Goal: Complete application form

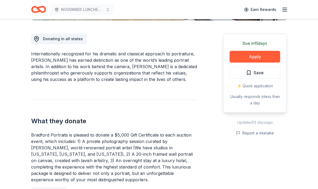
scroll to position [140, 0]
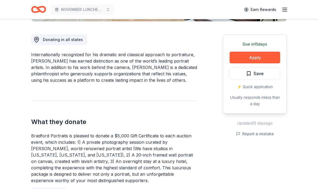
click at [266, 46] on div "Due [DATE]" at bounding box center [255, 44] width 51 height 6
click at [262, 58] on button "Apply" at bounding box center [255, 58] width 51 height 12
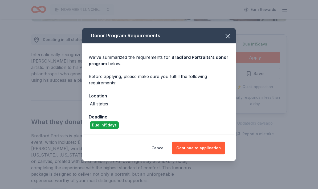
click at [210, 148] on button "Continue to application" at bounding box center [198, 148] width 53 height 13
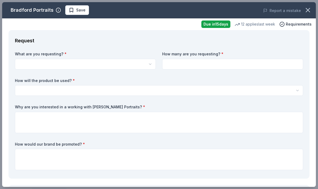
click at [27, 66] on button "button" at bounding box center [85, 64] width 141 height 11
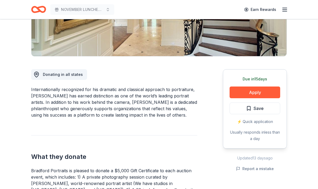
scroll to position [105, 0]
click at [269, 89] on button "Apply" at bounding box center [255, 93] width 51 height 12
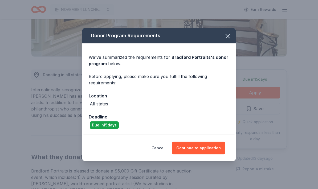
click at [212, 155] on button "Continue to application" at bounding box center [198, 148] width 53 height 13
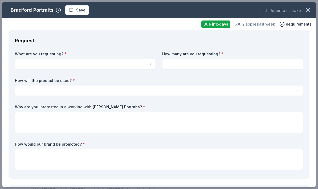
click at [21, 64] on button "button" at bounding box center [85, 64] width 141 height 11
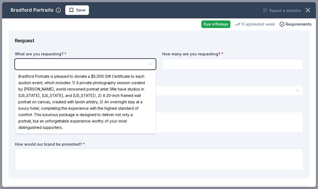
scroll to position [0, 0]
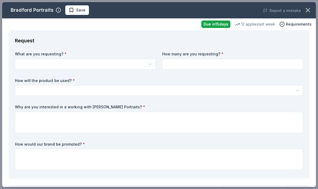
click at [26, 60] on button "button" at bounding box center [85, 64] width 141 height 11
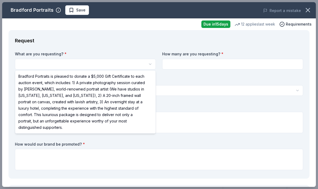
click at [26, 60] on html "NOVEMBER LUNCHEON Save Apply Due in 15 days Share Bradford Portraits New 12 app…" at bounding box center [159, 94] width 318 height 189
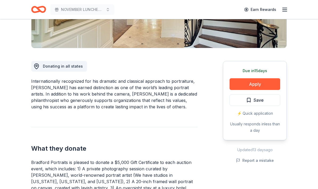
scroll to position [126, 0]
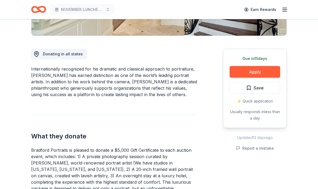
click at [258, 71] on button "Apply" at bounding box center [255, 72] width 51 height 12
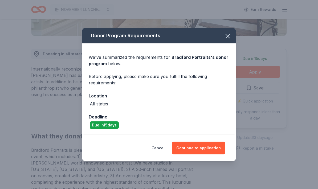
click at [200, 155] on button "Continue to application" at bounding box center [198, 148] width 53 height 13
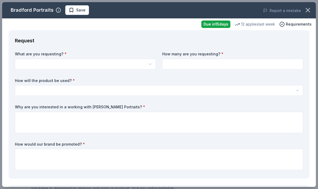
click at [29, 66] on button "button" at bounding box center [85, 64] width 141 height 11
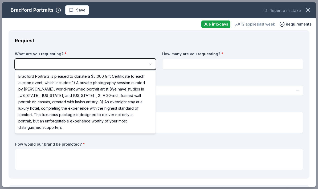
scroll to position [0, 0]
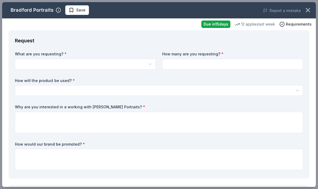
click at [24, 63] on button "button" at bounding box center [85, 64] width 141 height 11
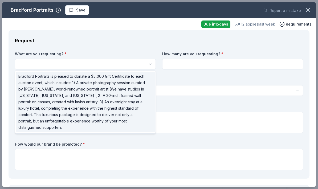
click at [147, 107] on div "Bradford Portraits is pleased to donate a $5,000 Gift Certificate to each aucti…" at bounding box center [85, 102] width 139 height 61
select select "Bradford Portraits is pleased to donate a $5,000 Gift Certificate to each aucti…"
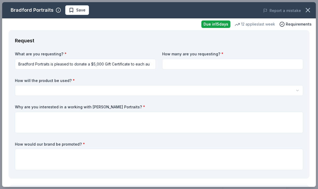
click at [176, 139] on div "What are you requesting? * Bradford Portraits is pleased to donate a $5,000 Gif…" at bounding box center [159, 111] width 288 height 121
click at [183, 63] on input at bounding box center [232, 64] width 141 height 11
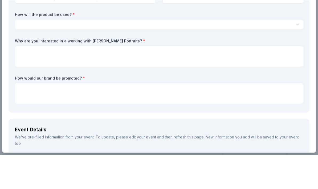
scroll to position [32, 0]
type input "1"
click at [23, 53] on button "button" at bounding box center [159, 58] width 288 height 11
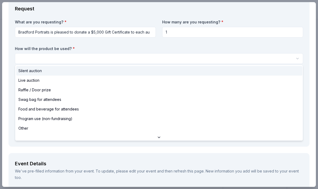
click at [41, 71] on span "Silent auction" at bounding box center [29, 71] width 23 height 6
select select "silentAuction"
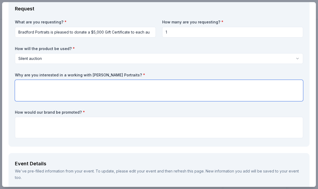
click at [25, 83] on textarea at bounding box center [159, 90] width 288 height 21
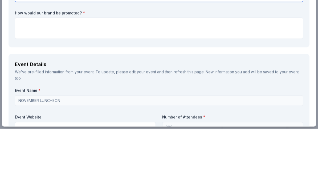
scroll to position [70, 0]
type textarea "Sounds like a wonderful package that could generate a lot of money for our char…"
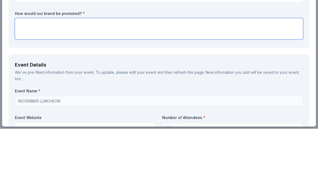
click at [27, 79] on textarea at bounding box center [159, 89] width 288 height 21
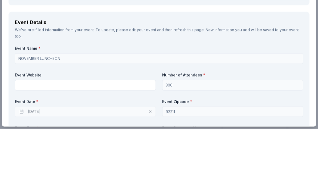
scroll to position [133, 0]
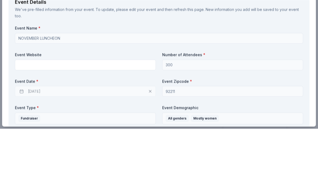
type textarea "In all of our media and displayed on a screen the day of the event"
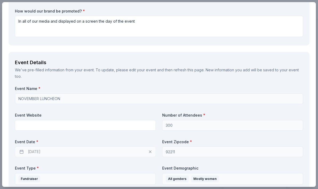
scroll to position [134, 0]
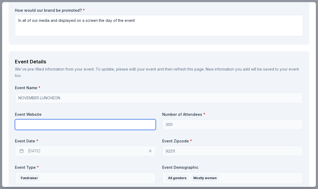
click at [27, 126] on input "text" at bounding box center [85, 124] width 141 height 11
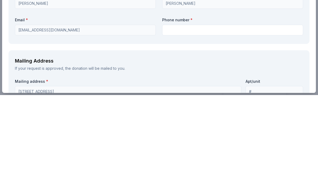
scroll to position [419, 0]
type input "Www.hiddenharvest.org"
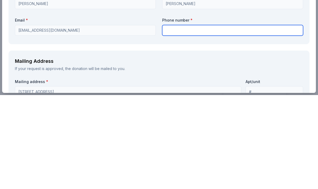
click at [175, 119] on input "text" at bounding box center [232, 124] width 141 height 11
type input "7122519792"
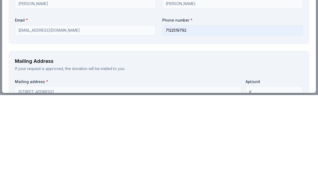
type input "33-0821743"
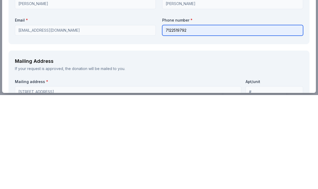
scroll to position [155, 0]
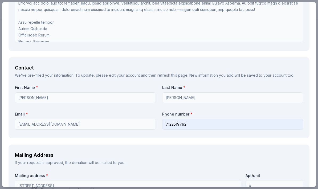
type input "33-0821743"
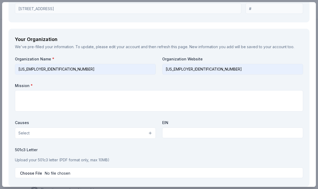
scroll to position [599, 0]
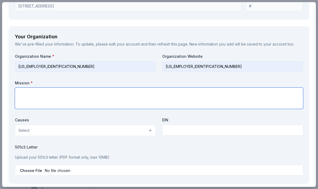
click at [26, 90] on textarea at bounding box center [159, 98] width 288 height 21
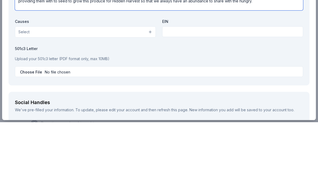
scroll to position [633, 0]
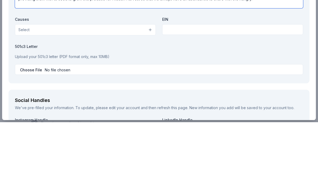
type textarea "To reach those that are hungry with fresh fruits and vegetables and distribute …"
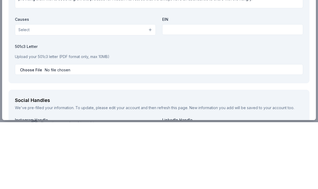
click at [151, 91] on button "Select" at bounding box center [85, 96] width 141 height 11
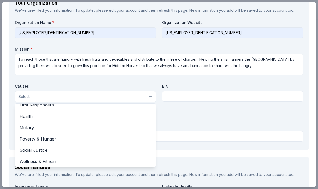
click at [53, 136] on span "Poverty & Hunger" at bounding box center [85, 139] width 132 height 7
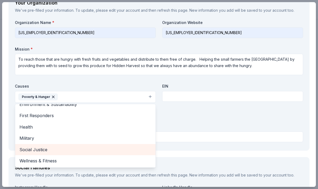
scroll to position [62, 0]
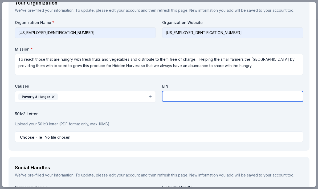
click at [169, 91] on input "text" at bounding box center [232, 96] width 141 height 11
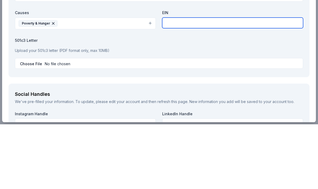
scroll to position [641, 0]
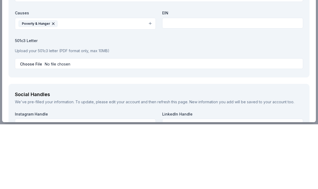
click at [107, 112] on p "Upload your 501c3 letter (PDF format only, max 10MB)" at bounding box center [159, 115] width 288 height 6
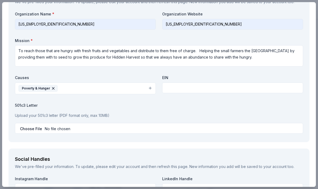
click at [89, 112] on p "Upload your 501c3 letter (PDF format only, max 10MB)" at bounding box center [159, 115] width 288 height 6
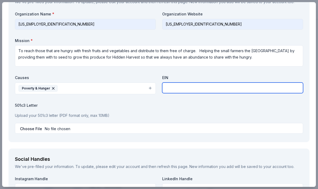
click at [174, 83] on input "text" at bounding box center [232, 88] width 141 height 11
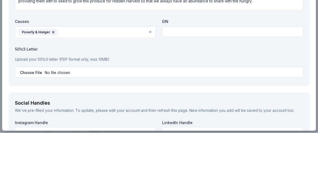
click at [26, 112] on p "Upload your 501c3 letter (PDF format only, max 10MB)" at bounding box center [159, 115] width 288 height 6
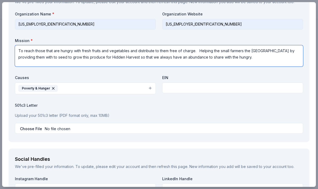
click at [26, 55] on textarea "To reach those that are hungry with fresh fruits and vegetables and distribute …" at bounding box center [159, 55] width 288 height 21
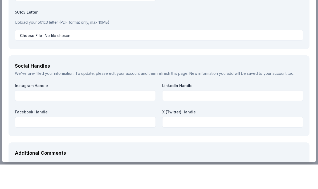
scroll to position [710, 0]
click at [61, 55] on input "file" at bounding box center [159, 60] width 288 height 11
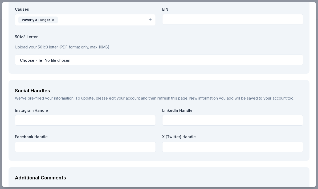
scroll to position [367, 0]
type input "C:\fakepath\IRS Determination Letter.pdf"
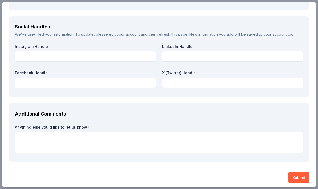
scroll to position [774, 0]
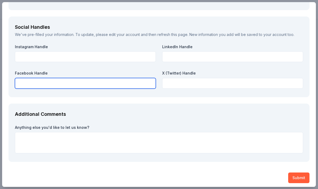
click at [27, 79] on input "text" at bounding box center [85, 83] width 141 height 11
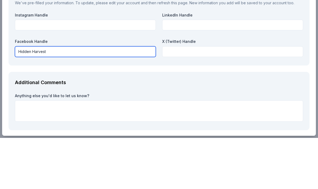
scroll to position [752, 0]
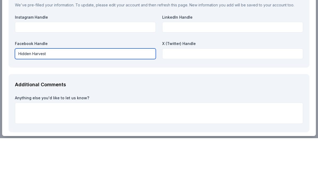
type input "Hidden Harvest"
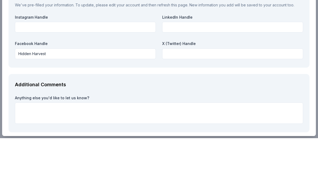
click at [71, 125] on div "Additional Comments Anything else you'd like to let us know?" at bounding box center [159, 154] width 301 height 59
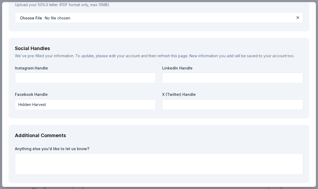
scroll to position [453, 0]
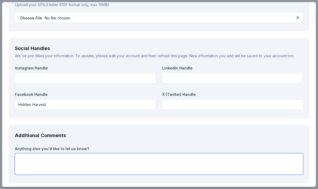
click at [35, 157] on textarea at bounding box center [159, 163] width 288 height 21
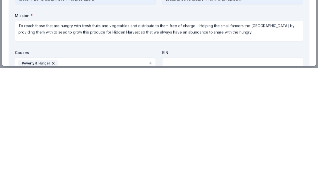
scroll to position [545, 0]
click at [174, 179] on input "text" at bounding box center [232, 184] width 141 height 11
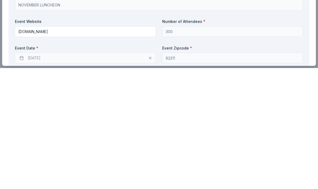
scroll to position [105, 0]
type input "33-0821743"
click at [35, 174] on div "11/19/2025" at bounding box center [85, 179] width 141 height 11
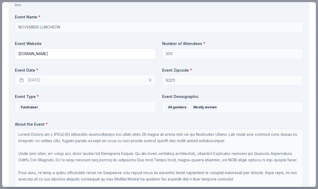
scroll to position [208, 0]
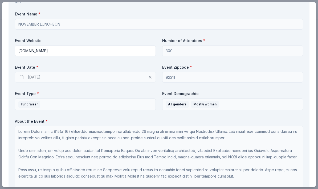
click at [39, 76] on div "11/19/2025" at bounding box center [85, 77] width 141 height 11
click at [52, 76] on div "11/19/2025" at bounding box center [85, 77] width 141 height 11
click at [52, 74] on div "11/19/2025" at bounding box center [85, 77] width 141 height 11
click at [54, 76] on div "11/19/2025" at bounding box center [85, 77] width 141 height 11
click at [150, 75] on div "11/19/2025" at bounding box center [85, 77] width 141 height 11
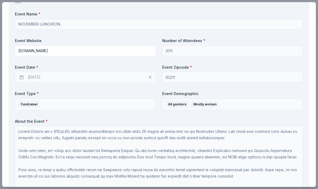
click at [35, 75] on div "11/19/2025" at bounding box center [85, 77] width 141 height 11
click at [23, 76] on div "11/19/2025" at bounding box center [85, 77] width 141 height 11
click at [26, 76] on div "11/19/2025" at bounding box center [85, 77] width 141 height 11
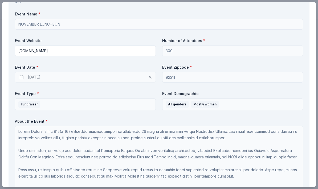
click at [18, 78] on div "11/19/2025" at bounding box center [85, 77] width 141 height 11
click at [21, 72] on div "11/19/2025" at bounding box center [85, 77] width 141 height 11
click at [26, 74] on div "11/19/2025" at bounding box center [85, 77] width 141 height 11
click at [150, 80] on div "11/19/2025" at bounding box center [85, 77] width 141 height 11
click at [150, 79] on div "11/19/2025" at bounding box center [85, 77] width 141 height 11
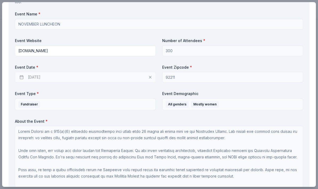
click at [151, 76] on div "11/19/2025" at bounding box center [85, 77] width 141 height 11
click at [35, 78] on div "11/19/2025" at bounding box center [85, 77] width 141 height 11
click at [58, 75] on div "11/19/2025" at bounding box center [85, 77] width 141 height 11
click at [26, 70] on div "Event Date * 11/19/2025" at bounding box center [85, 74] width 141 height 18
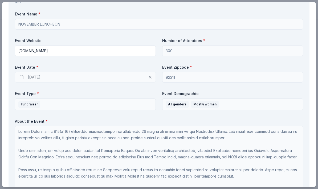
click at [23, 76] on div "11/19/2025" at bounding box center [85, 77] width 141 height 11
click at [22, 77] on div "11/19/2025" at bounding box center [85, 77] width 141 height 11
click at [23, 76] on div "11/19/2025" at bounding box center [85, 77] width 141 height 11
click at [152, 75] on div "11/19/2025" at bounding box center [85, 77] width 141 height 11
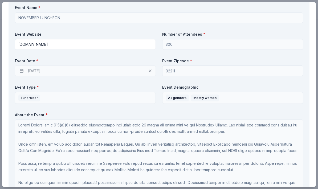
click at [153, 69] on div "11/19/2025" at bounding box center [85, 71] width 141 height 11
click at [48, 71] on div "11/19/2025" at bounding box center [85, 71] width 141 height 11
click at [36, 71] on div "11/19/2025" at bounding box center [85, 71] width 141 height 11
click at [23, 75] on div "11/19/2025" at bounding box center [85, 71] width 141 height 11
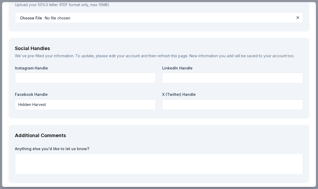
scroll to position [595, 0]
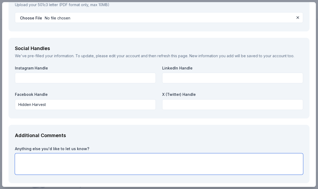
click at [22, 156] on textarea at bounding box center [159, 163] width 288 height 21
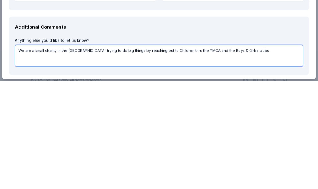
click at [247, 153] on textarea "We are a small charity in the Coachella Valley trying to do big things by reach…" at bounding box center [159, 163] width 288 height 21
click at [272, 153] on textarea "We are a small charity in the Coachella Valley trying to do big things by reach…" at bounding box center [159, 163] width 288 height 21
click at [263, 153] on textarea "We are a small charity in the Coachella Valley trying to do big things by reach…" at bounding box center [159, 163] width 288 height 21
click at [98, 153] on textarea "We are a small charity in the Coachella Valley trying to do big things by reach…" at bounding box center [159, 163] width 288 height 21
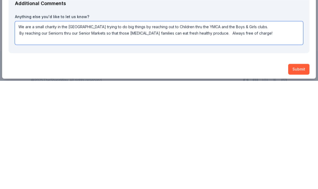
scroll to position [776, 0]
type textarea "We are a small charity in the Coachella Valley trying to do big things by reach…"
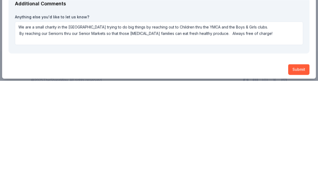
click at [302, 173] on button "Submit" at bounding box center [298, 178] width 21 height 11
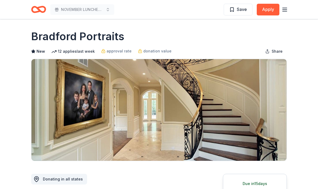
scroll to position [0, 0]
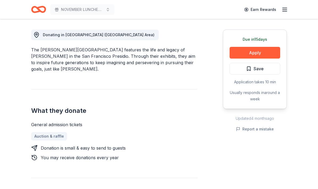
scroll to position [135, 0]
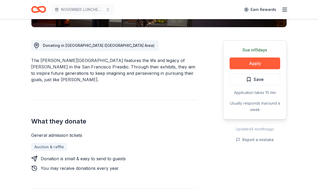
click at [262, 62] on button "Apply" at bounding box center [255, 64] width 51 height 12
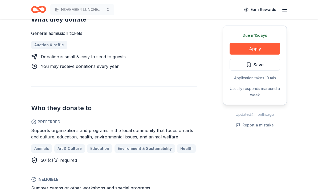
scroll to position [265, 0]
